Goal: Transaction & Acquisition: Download file/media

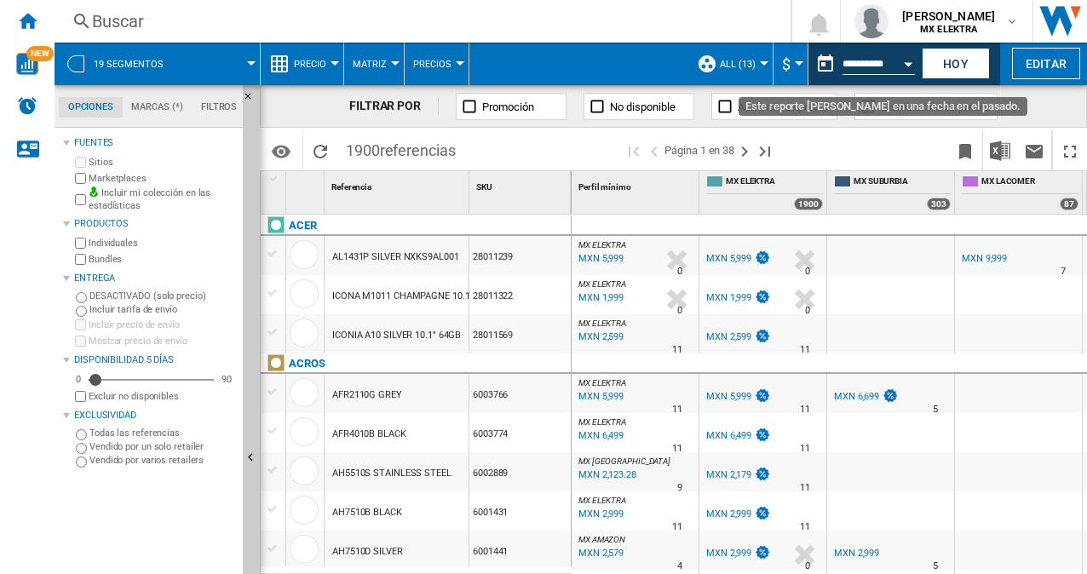
click at [907, 63] on div "Open calendar" at bounding box center [908, 64] width 9 height 4
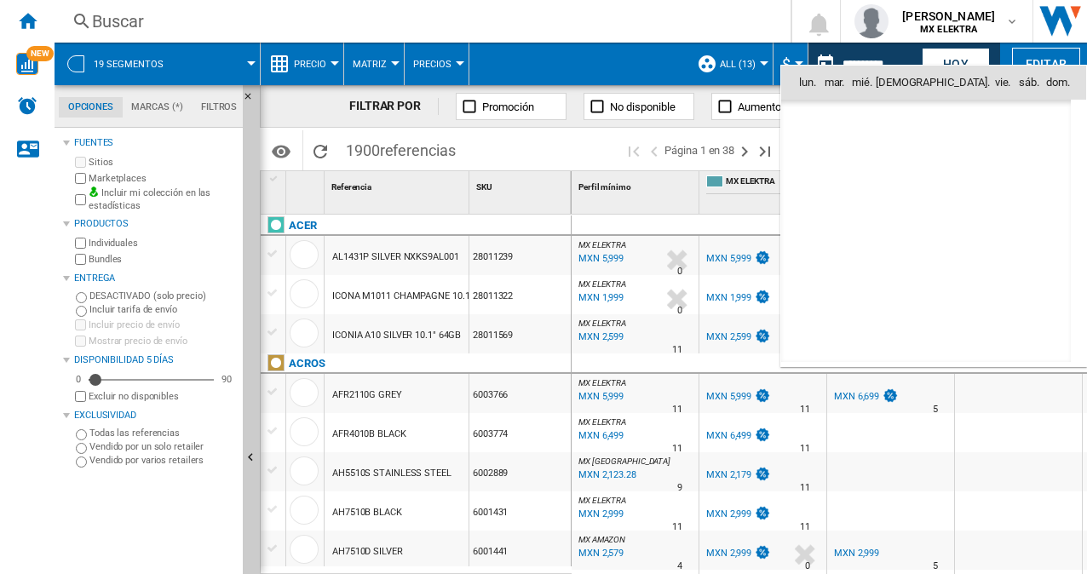
scroll to position [7903, 0]
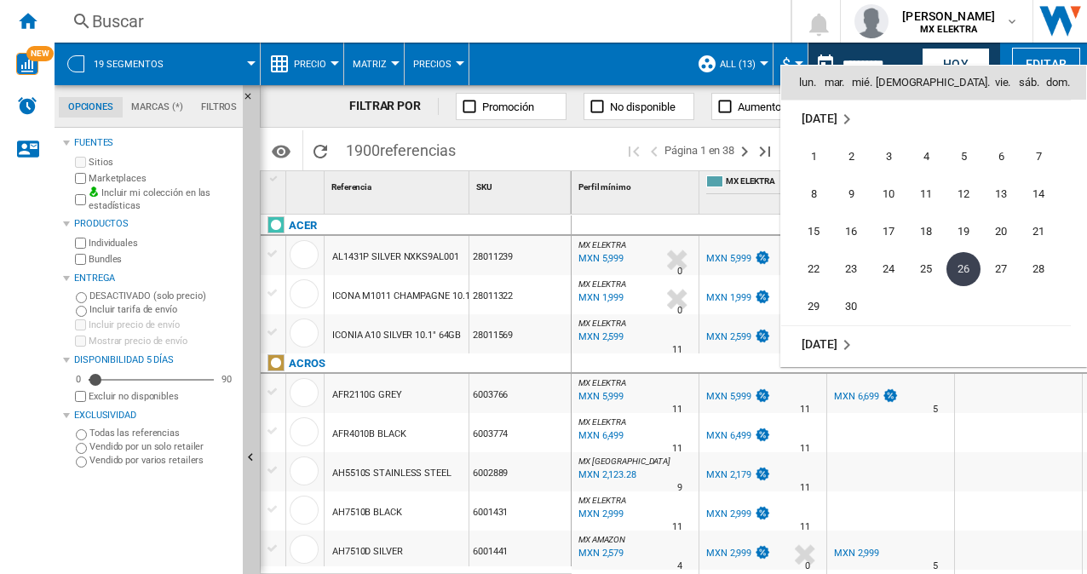
click at [848, 116] on md-icon "September 2025" at bounding box center [847, 119] width 20 height 20
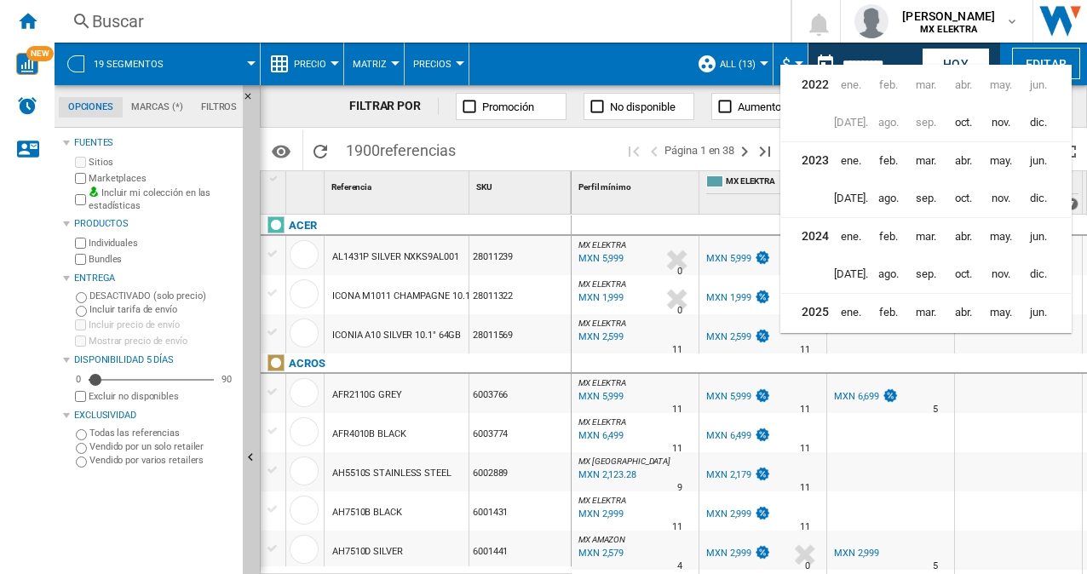
scroll to position [40, 0]
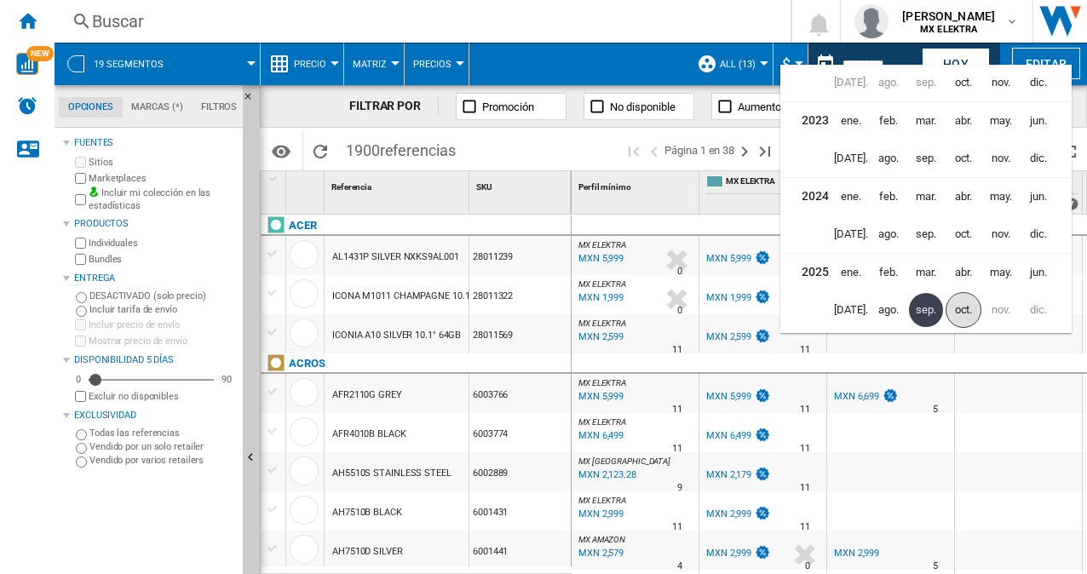
click at [970, 315] on span "oct." at bounding box center [964, 310] width 36 height 36
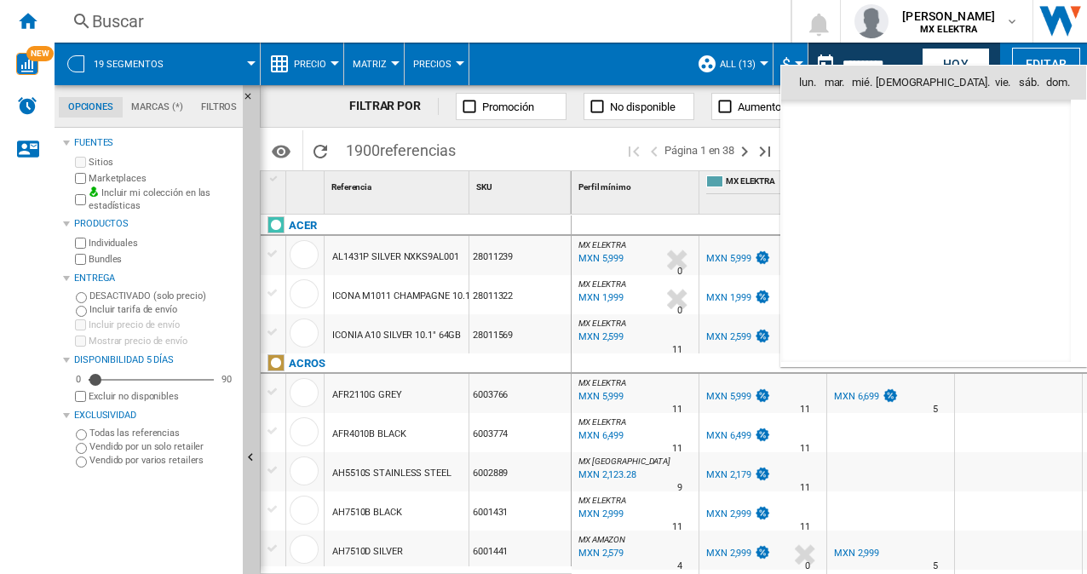
scroll to position [8129, 0]
click at [805, 228] on span "13" at bounding box center [814, 232] width 36 height 36
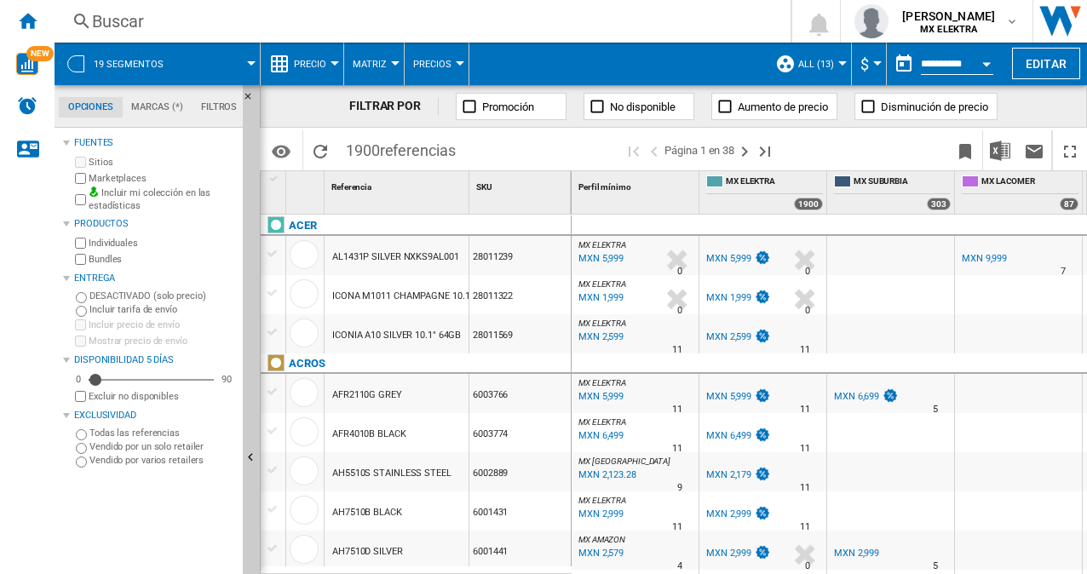
type input "**********"
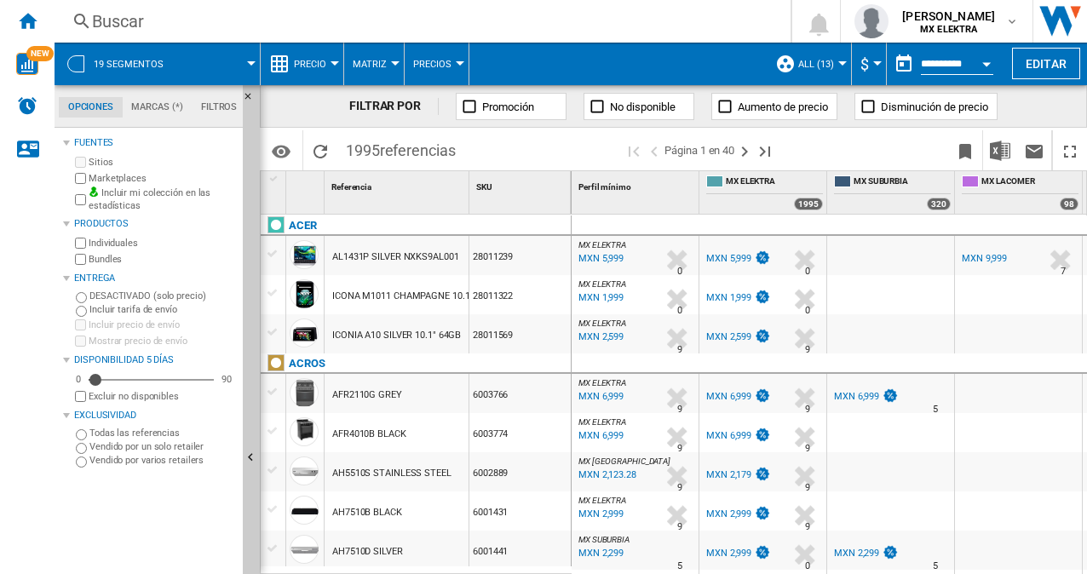
click at [307, 65] on span "Precio" at bounding box center [310, 64] width 32 height 11
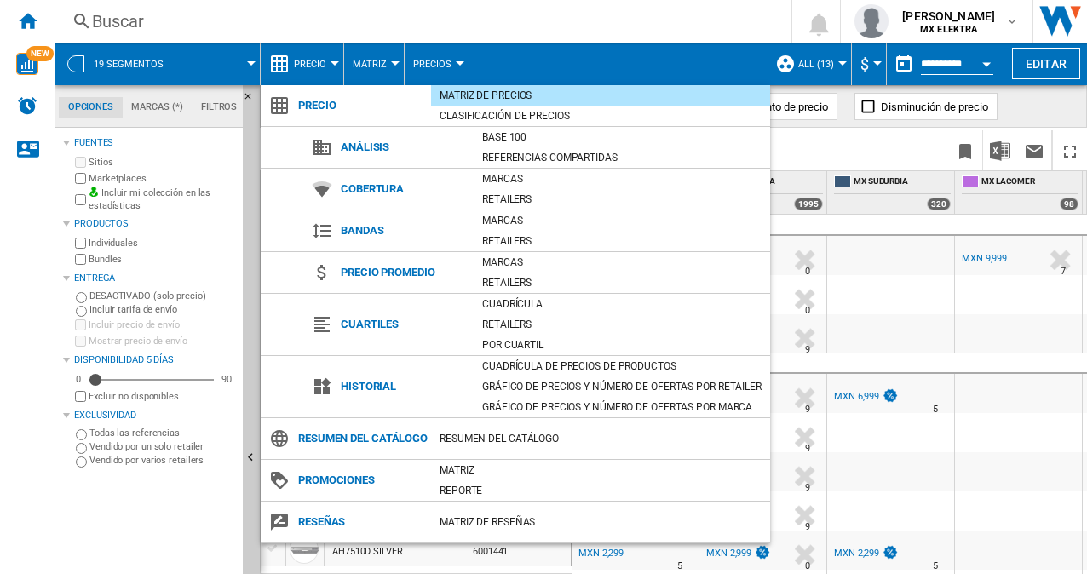
click at [195, 55] on md-backdrop at bounding box center [543, 287] width 1087 height 574
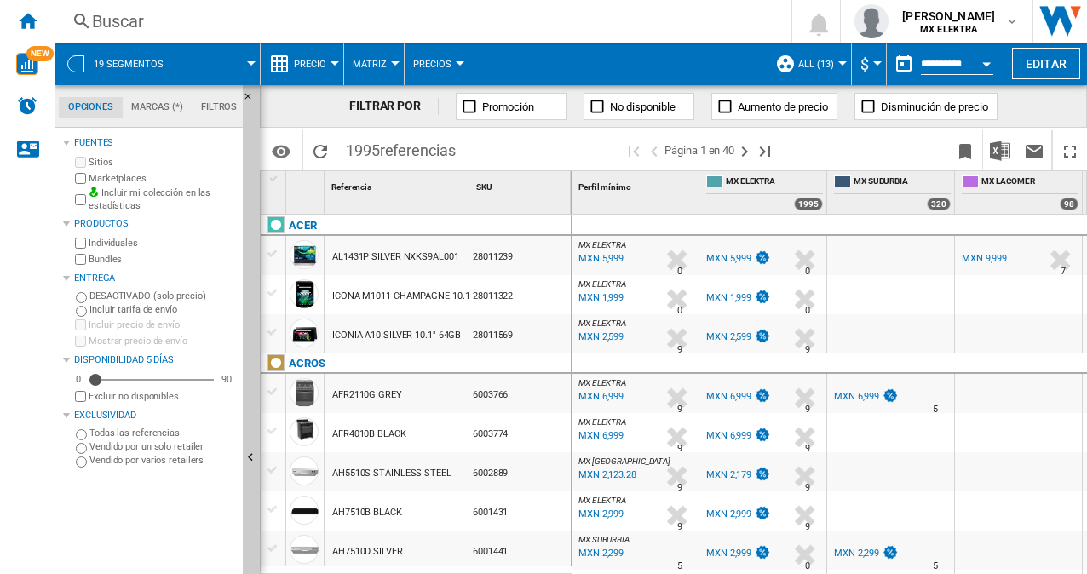
click at [242, 68] on span at bounding box center [219, 64] width 64 height 43
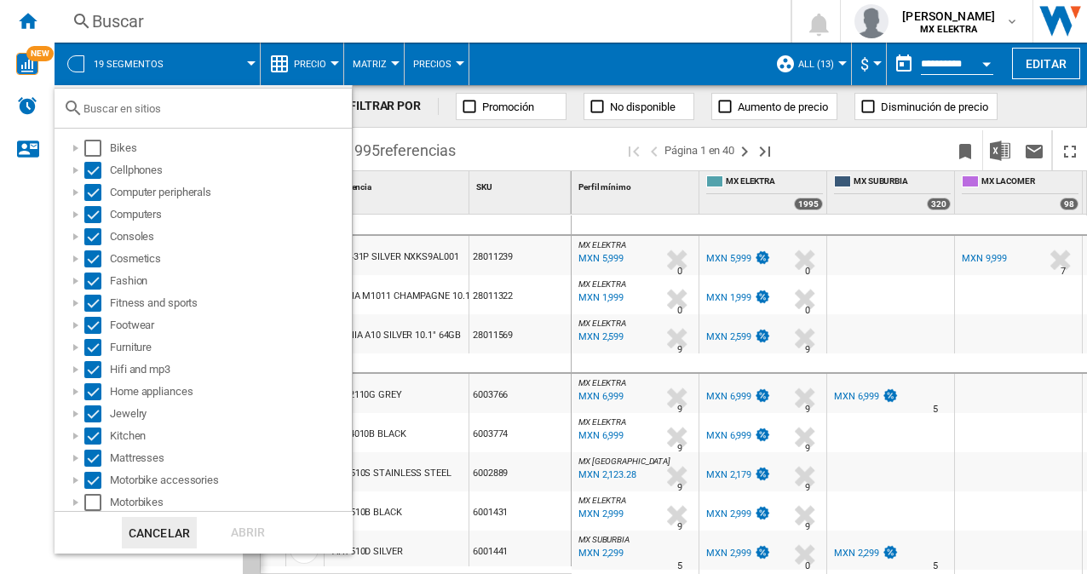
scroll to position [4, 0]
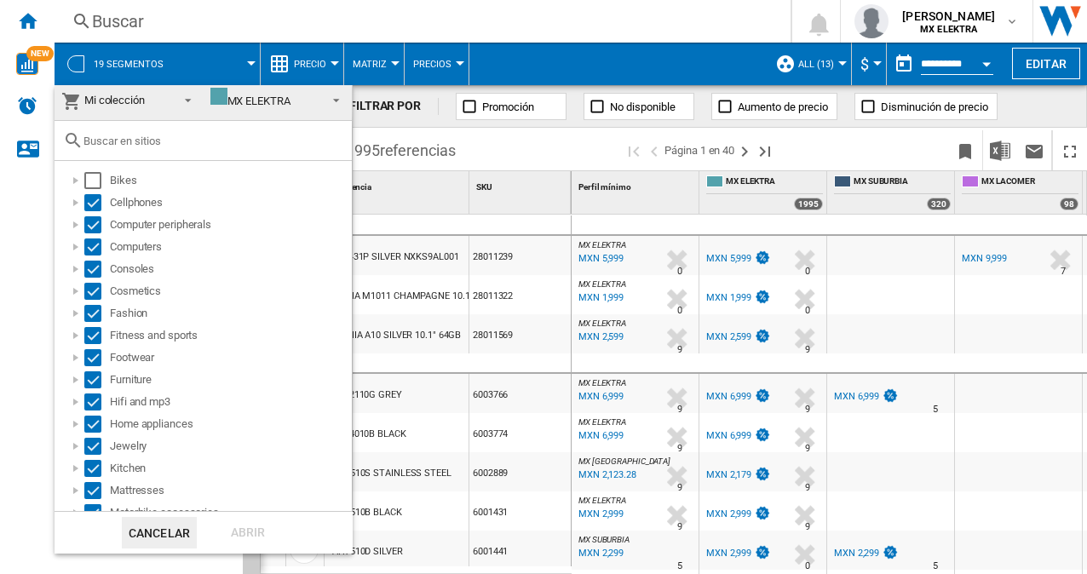
click at [319, 74] on md-backdrop at bounding box center [543, 287] width 1087 height 574
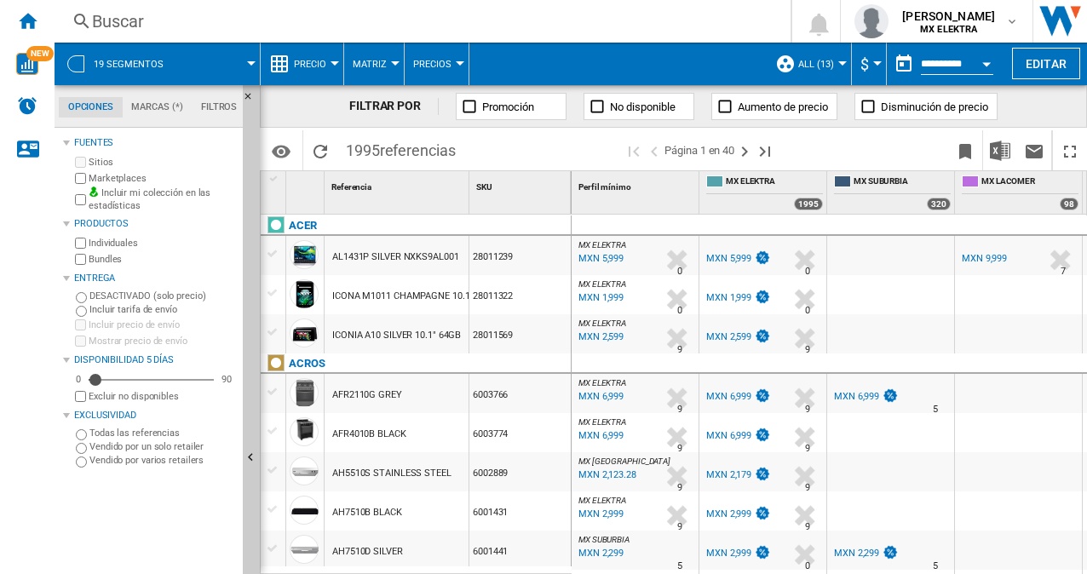
scroll to position [0, 0]
click at [337, 61] on div at bounding box center [335, 63] width 9 height 4
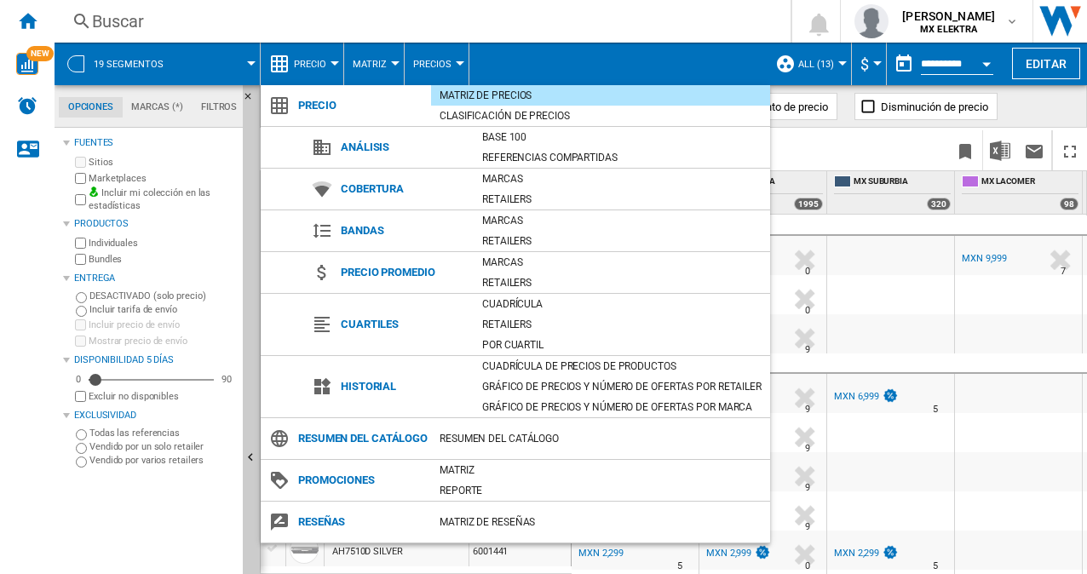
click at [391, 65] on md-backdrop at bounding box center [543, 287] width 1087 height 574
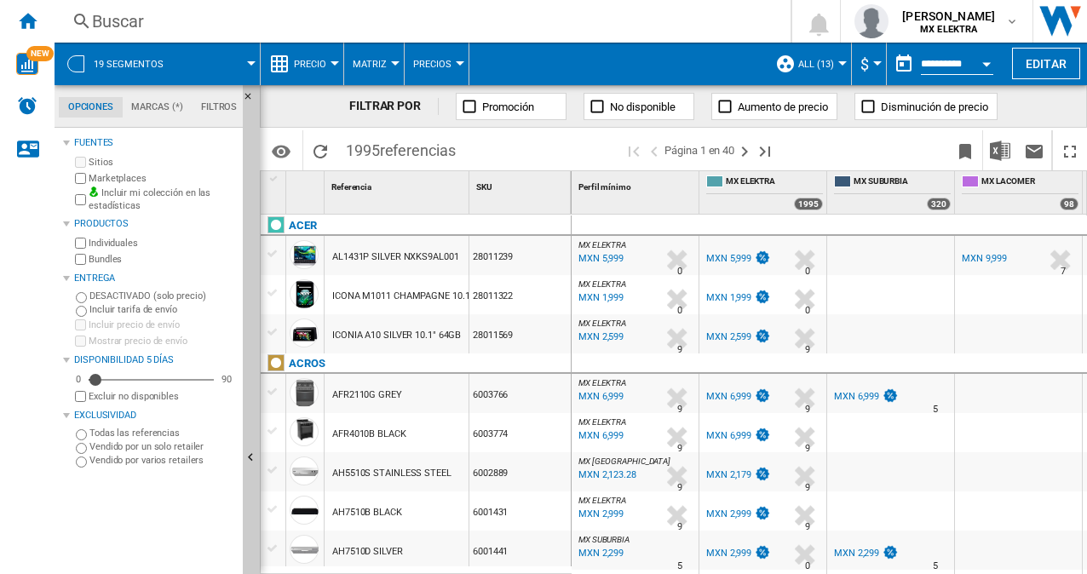
click at [393, 65] on button "Matriz" at bounding box center [374, 64] width 43 height 43
click at [438, 62] on md-backdrop at bounding box center [543, 287] width 1087 height 574
click at [456, 61] on div at bounding box center [460, 63] width 9 height 4
click at [1050, 111] on md-backdrop at bounding box center [543, 287] width 1087 height 574
click at [999, 153] on img "Descargar en Excel" at bounding box center [1000, 151] width 20 height 20
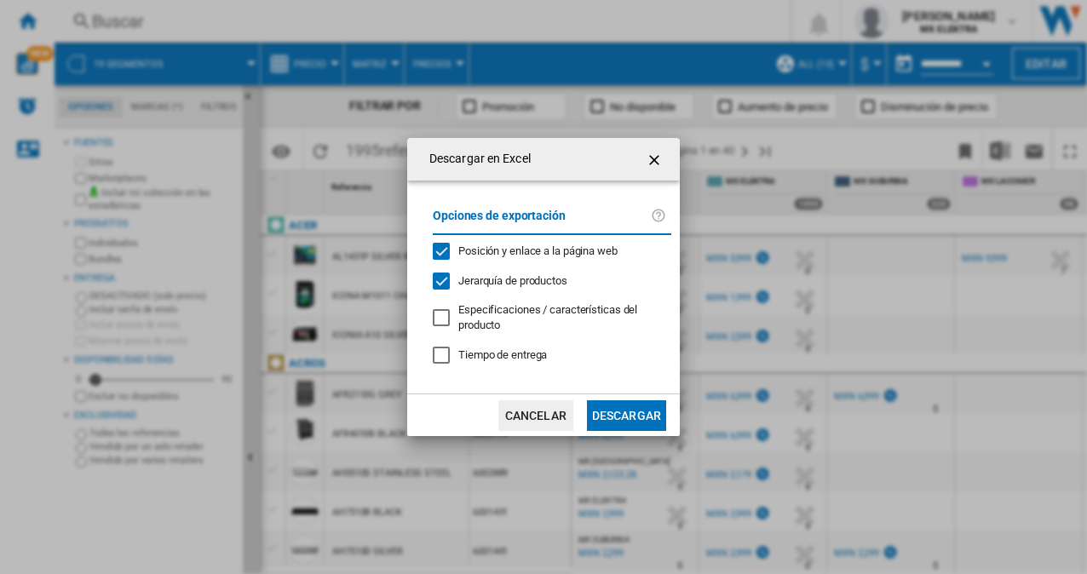
click at [610, 414] on button "Descargar" at bounding box center [626, 415] width 79 height 31
